Goal: Information Seeking & Learning: Compare options

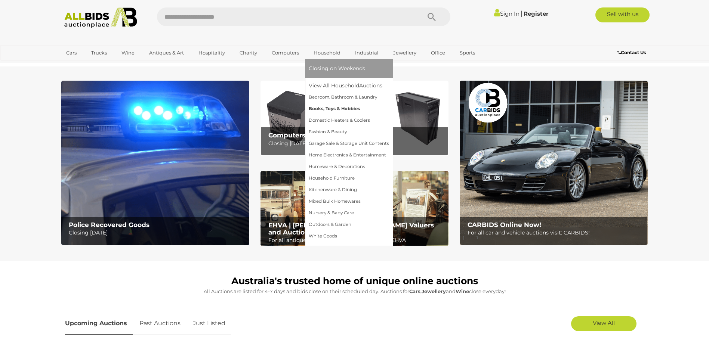
click at [327, 108] on link "Books, Toys & Hobbies" at bounding box center [349, 109] width 80 height 12
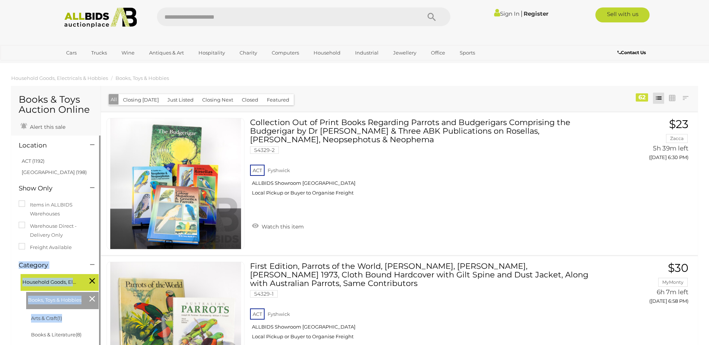
drag, startPoint x: 76, startPoint y: 324, endPoint x: 88, endPoint y: 253, distance: 71.9
click at [88, 253] on div "Location ACT (1192)" at bounding box center [55, 307] width 89 height 343
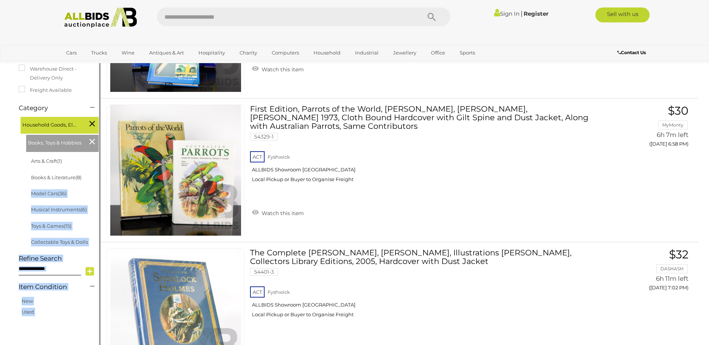
scroll to position [259, 0]
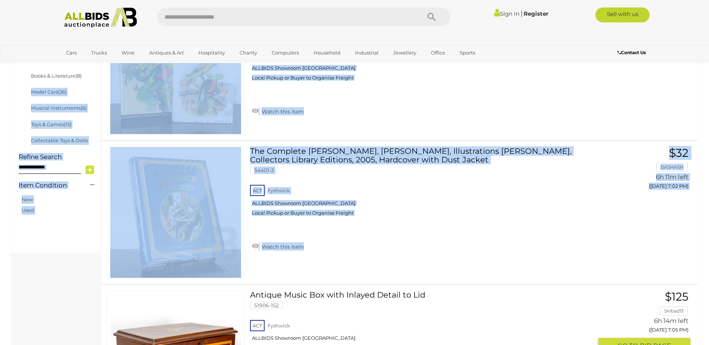
drag, startPoint x: 90, startPoint y: 338, endPoint x: 102, endPoint y: 287, distance: 52.7
click at [70, 107] on link "Musical Instruments (6)" at bounding box center [59, 108] width 56 height 6
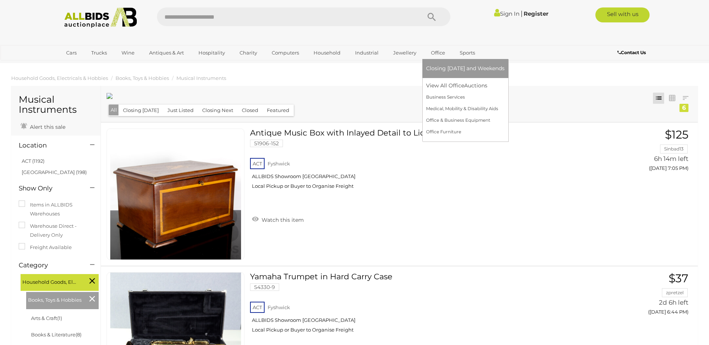
click at [433, 53] on link "Office" at bounding box center [438, 53] width 24 height 12
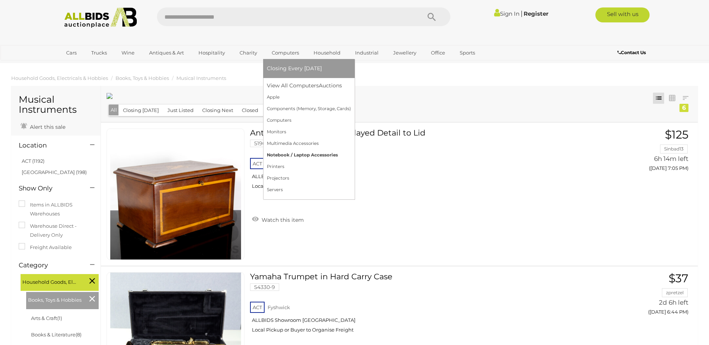
click at [300, 156] on link "Notebook / Laptop Accessories" at bounding box center [309, 155] width 84 height 12
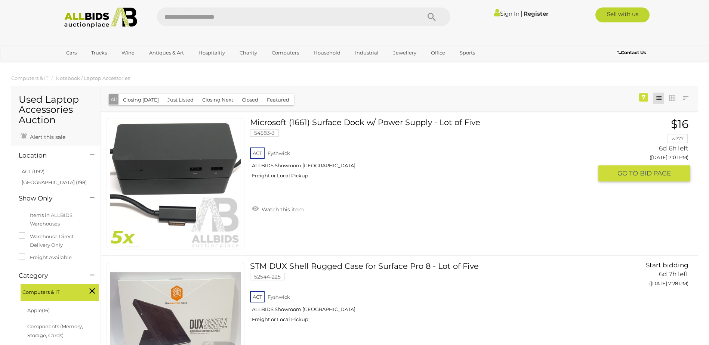
click at [363, 122] on link "Microsoft (1661) Surface Dock w/ Power Supply - Lot of Five 54583-3 ACT Fyshwick" at bounding box center [424, 151] width 337 height 67
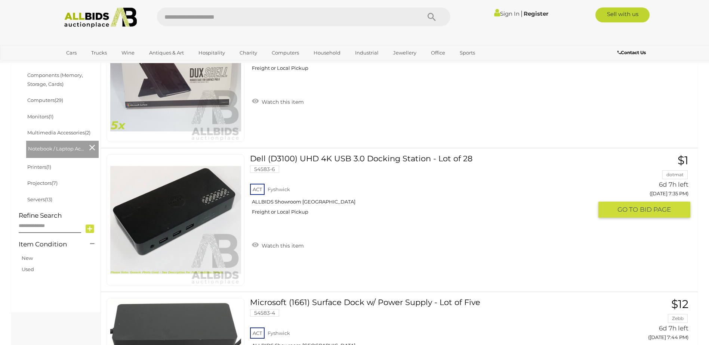
scroll to position [262, 0]
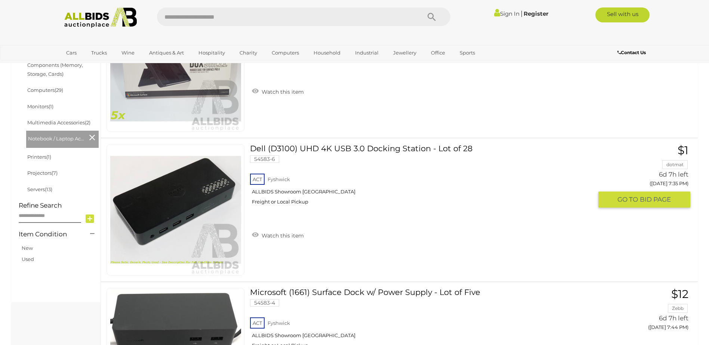
click at [315, 148] on link "Dell (D3100) UHD 4K USB 3.0 Docking Station - Lot of 28 54583-6 ACT Fyshwick" at bounding box center [424, 177] width 337 height 67
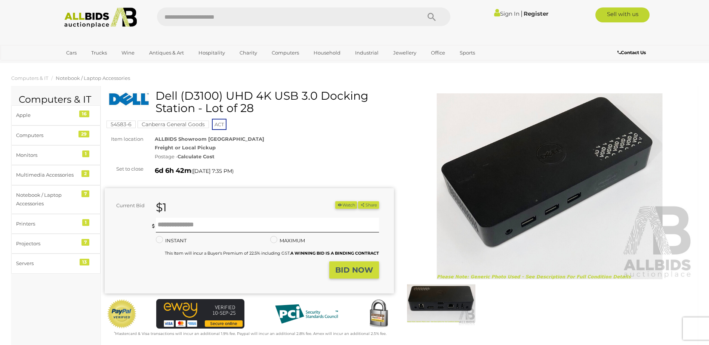
click at [439, 303] on img at bounding box center [441, 303] width 68 height 44
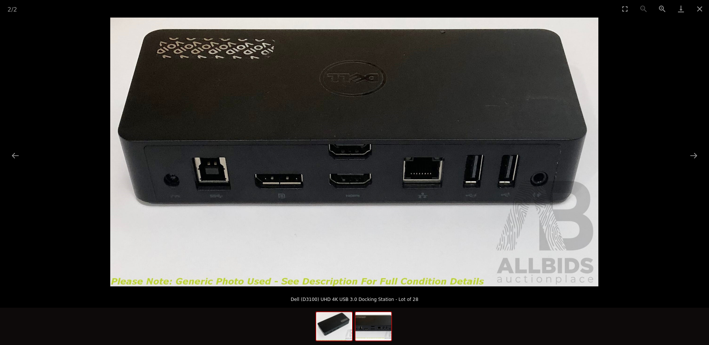
click at [334, 336] on img at bounding box center [334, 326] width 36 height 28
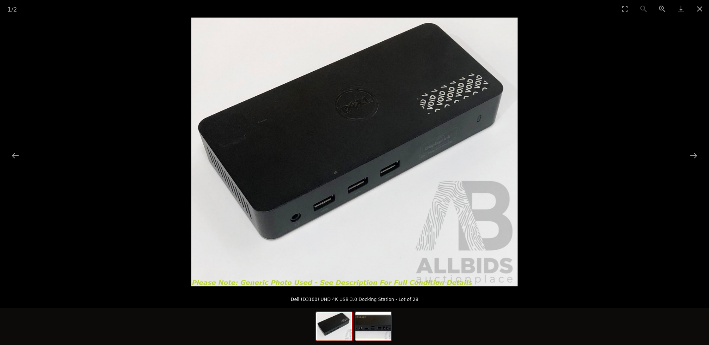
click at [370, 340] on img at bounding box center [373, 326] width 36 height 28
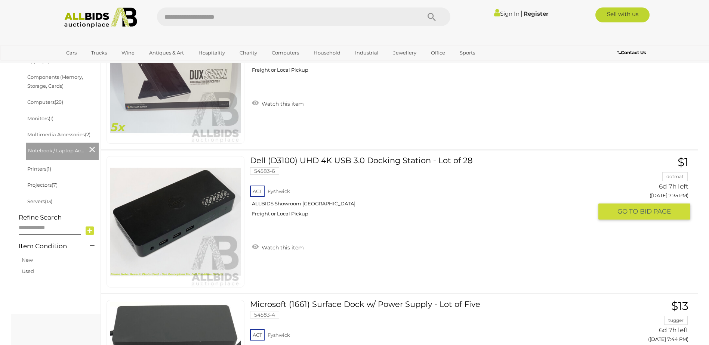
scroll to position [249, 0]
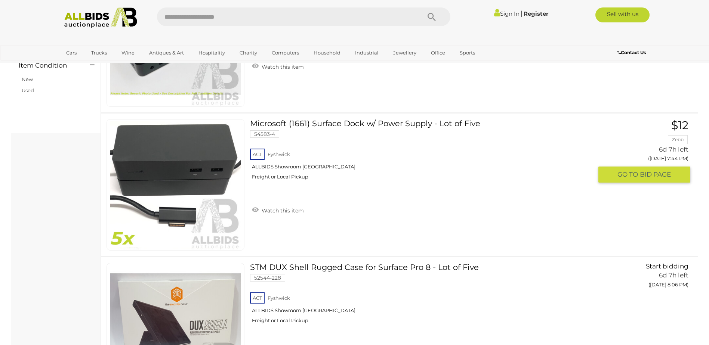
scroll to position [436, 0]
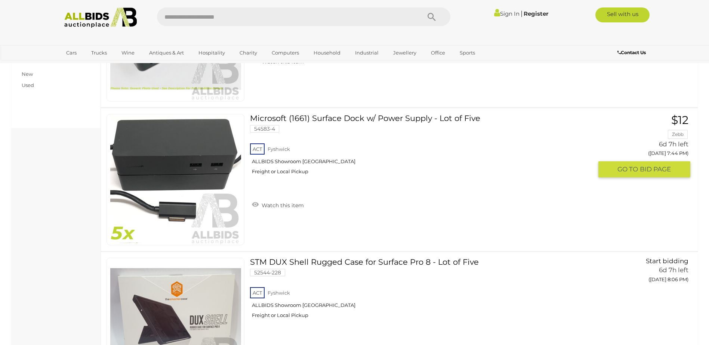
click at [609, 168] on button "GO TO BID PAGE" at bounding box center [644, 169] width 92 height 16
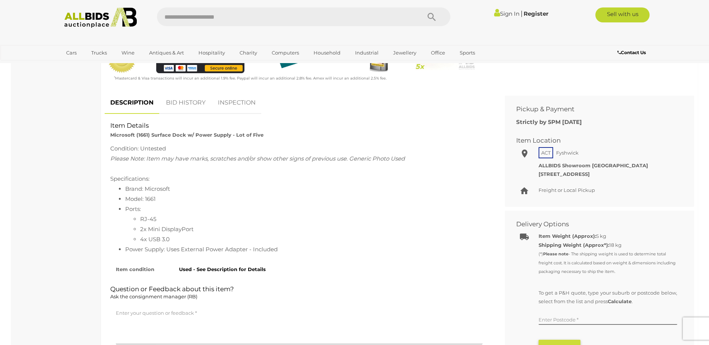
scroll to position [262, 0]
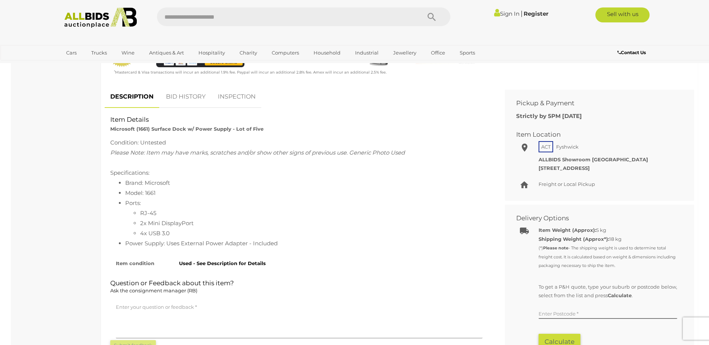
click at [197, 102] on link "BID HISTORY" at bounding box center [185, 97] width 51 height 22
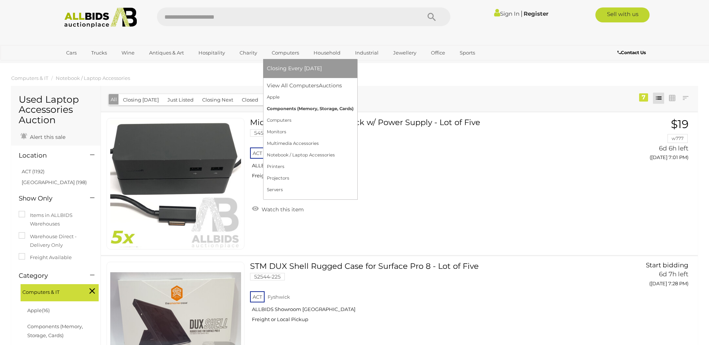
click at [293, 110] on link "Components (Memory, Storage, Cards)" at bounding box center [310, 109] width 87 height 12
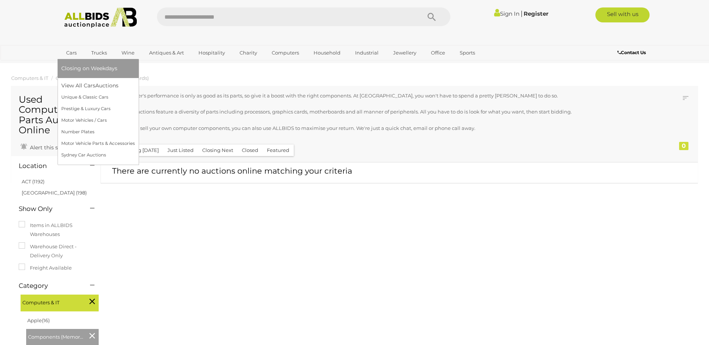
click at [70, 55] on link "Cars" at bounding box center [71, 53] width 20 height 12
click at [79, 121] on link "Motor Vehicles / Cars" at bounding box center [98, 121] width 74 height 12
